Goal: Navigation & Orientation: Find specific page/section

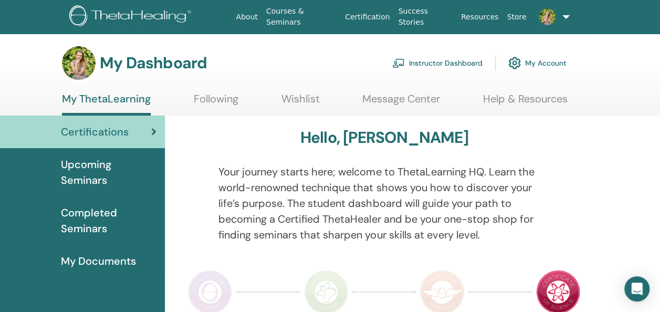
click at [445, 60] on link "Instructor Dashboard" at bounding box center [437, 62] width 90 height 23
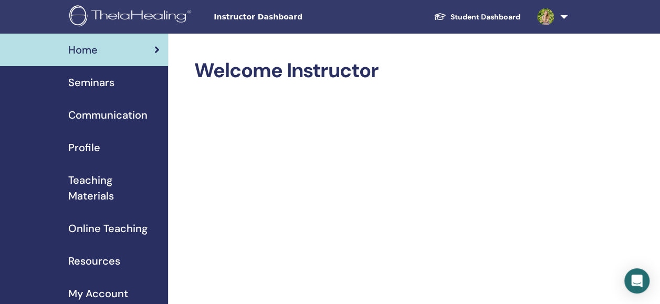
click at [113, 258] on span "Resources" at bounding box center [94, 261] width 52 height 16
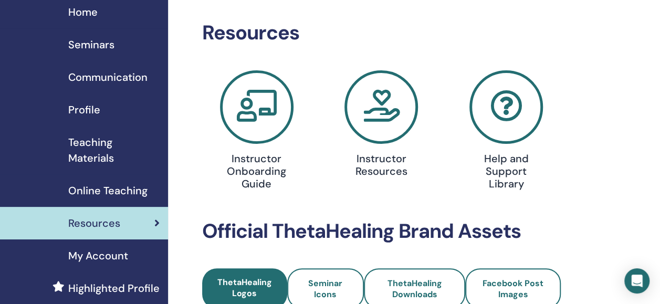
scroll to position [34, 0]
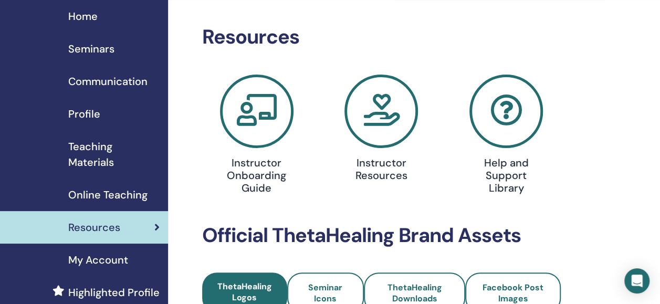
click at [381, 127] on icon at bounding box center [382, 112] width 74 height 74
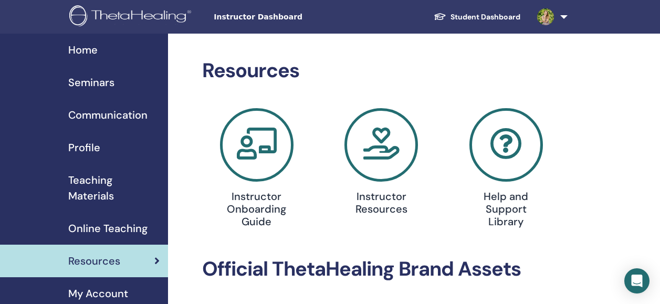
scroll to position [34, 0]
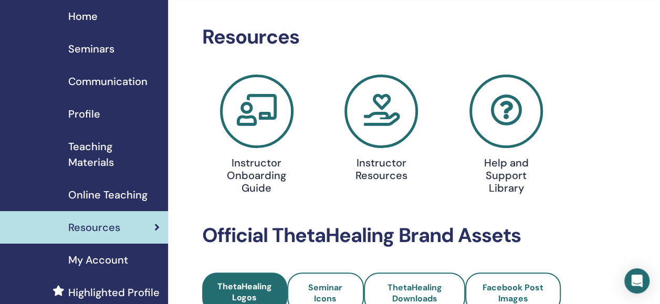
click at [508, 115] on icon at bounding box center [507, 112] width 74 height 74
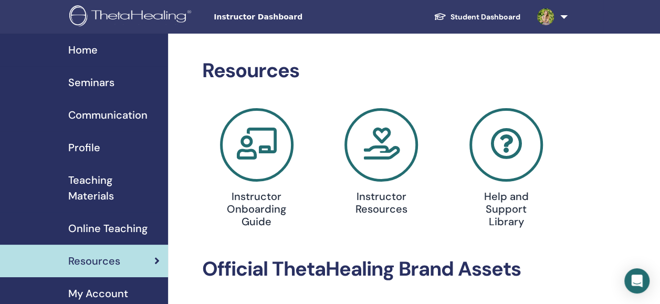
click at [138, 115] on span "Communication" at bounding box center [107, 115] width 79 height 16
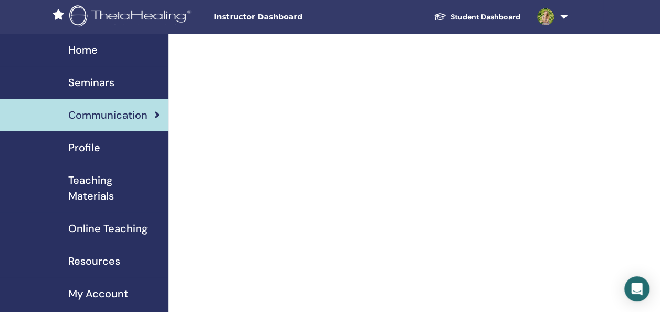
click at [96, 53] on span "Home" at bounding box center [82, 50] width 29 height 16
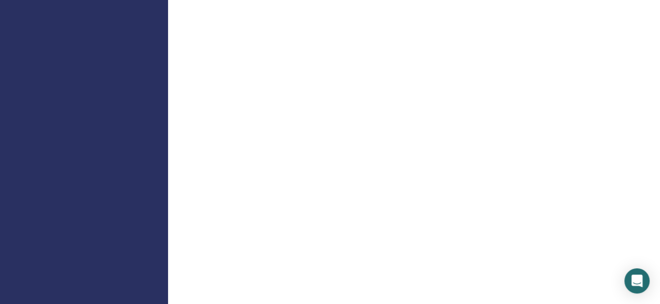
scroll to position [1008, 0]
